Goal: Use online tool/utility

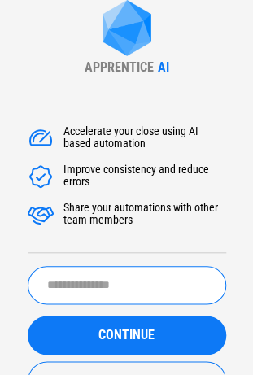
type input "**********"
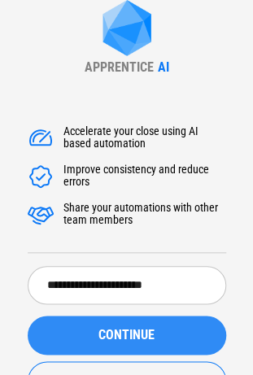
click at [76, 340] on div "CONTINUE" at bounding box center [126, 335] width 159 height 13
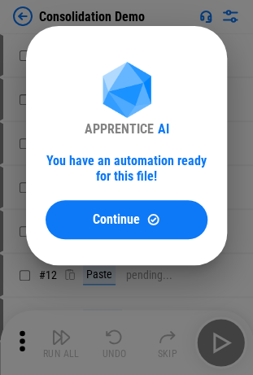
click at [127, 211] on button "Continue" at bounding box center [127, 219] width 162 height 39
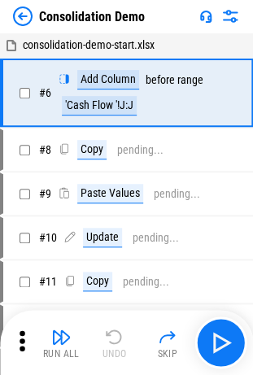
click at [28, 16] on img at bounding box center [23, 17] width 20 height 20
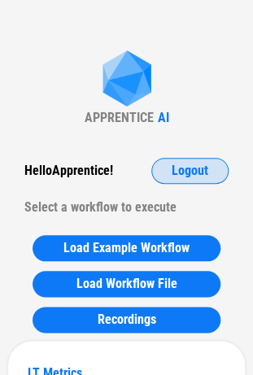
click at [172, 177] on span "Logout" at bounding box center [190, 170] width 37 height 13
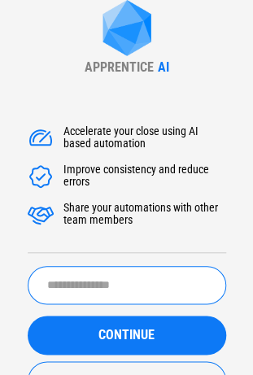
click at [88, 283] on input "text" at bounding box center [127, 285] width 199 height 38
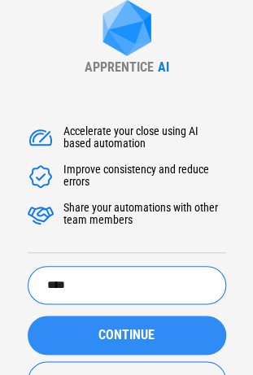
type input "****"
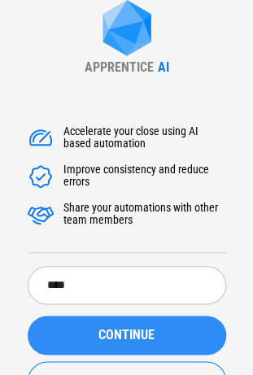
click at [74, 339] on div "CONTINUE" at bounding box center [126, 335] width 159 height 13
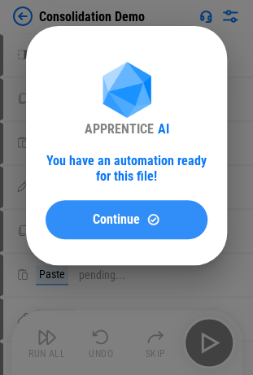
click at [137, 221] on span "Continue" at bounding box center [116, 219] width 47 height 13
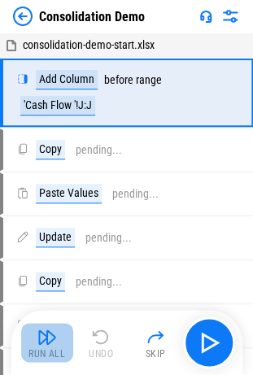
click at [37, 358] on div "Run All" at bounding box center [46, 354] width 37 height 10
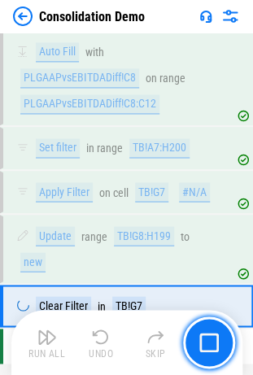
scroll to position [4029, 0]
